Goal: Obtain resource: Obtain resource

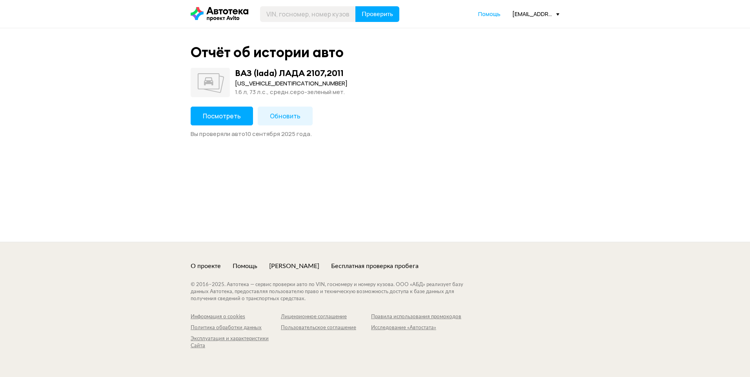
click at [228, 120] on span "Посмотреть" at bounding box center [222, 116] width 38 height 9
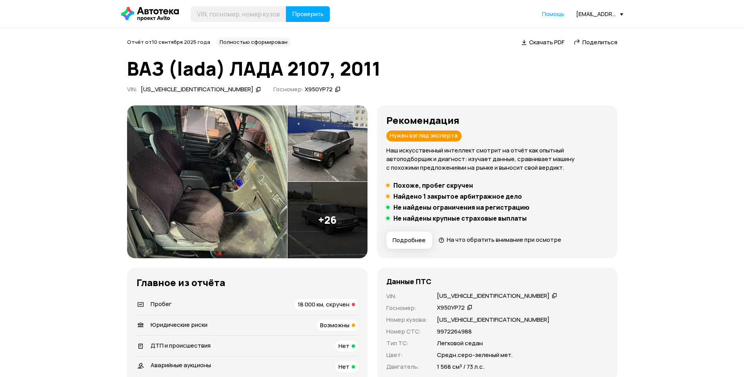
click at [222, 168] on img at bounding box center [207, 181] width 160 height 153
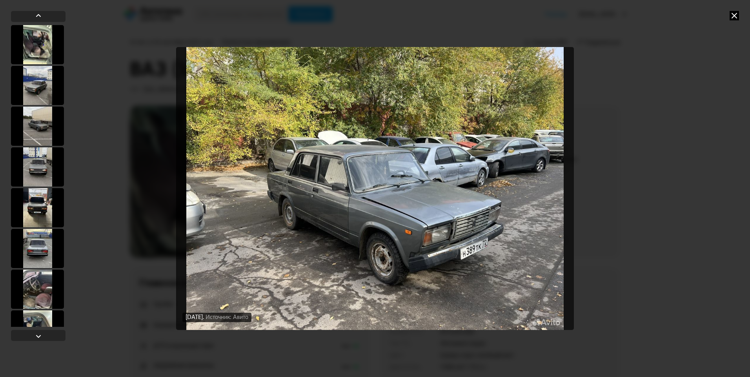
click at [738, 18] on icon at bounding box center [733, 15] width 9 height 9
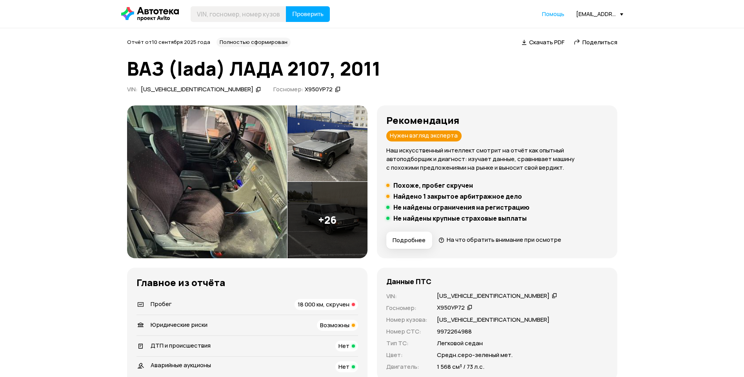
click at [311, 298] on li "Пробег 18 000 км, скручен" at bounding box center [247, 304] width 222 height 20
click at [312, 306] on span "18 000 км, скручен" at bounding box center [324, 304] width 52 height 8
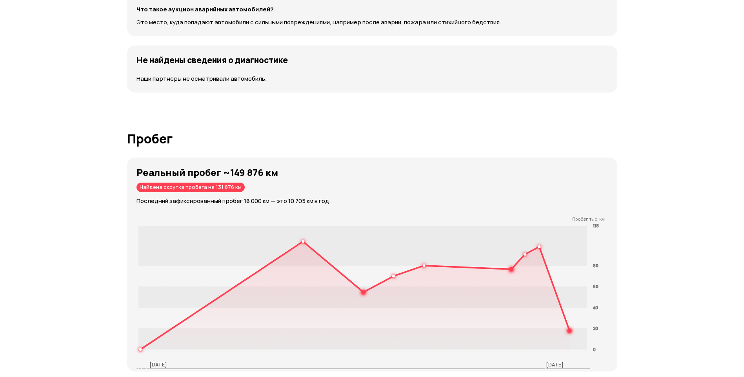
scroll to position [1131, 0]
